Goal: Information Seeking & Learning: Learn about a topic

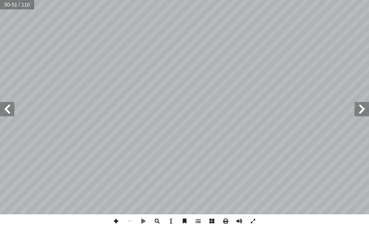
click at [115, 221] on span at bounding box center [116, 221] width 14 height 14
click at [48, 214] on div "درين على: � ن يكونوا ق أ ا ية الدرس � ع من الطلبة بعد نه ّ توق ُ : ي ُ هداف أ ا…" at bounding box center [184, 114] width 369 height 228
click at [99, 0] on html "الصفحة الرئيسية الصف الأول الصف الثاني الصف الثالث الصف الرابع الصف الخامس الصف…" at bounding box center [184, 24] width 369 height 49
click at [9, 106] on span at bounding box center [7, 109] width 14 height 14
